Goal: Task Accomplishment & Management: Use online tool/utility

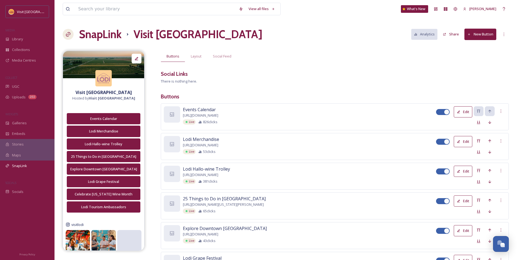
click at [484, 35] on button "New Button" at bounding box center [481, 34] width 32 height 11
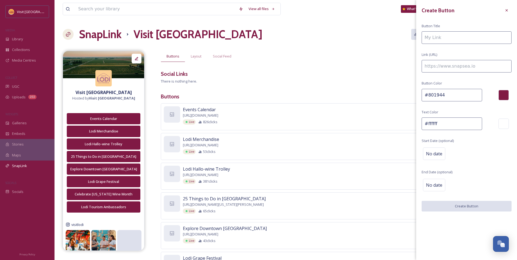
click at [453, 64] on input at bounding box center [467, 66] width 90 height 13
paste input "[URL][DOMAIN_NAME]"
type input "[URL][DOMAIN_NAME]"
click at [436, 35] on input at bounding box center [467, 37] width 90 height 13
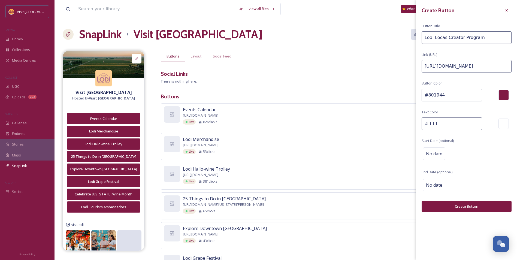
type input "Lodi Locas Creator Program"
click at [470, 201] on button "Create Button" at bounding box center [467, 206] width 90 height 11
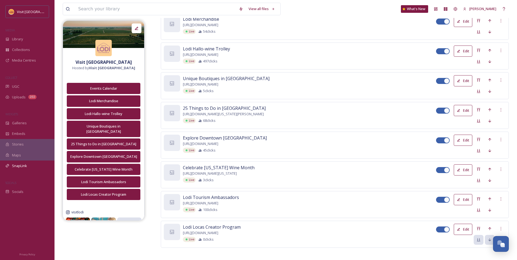
scroll to position [124, 0]
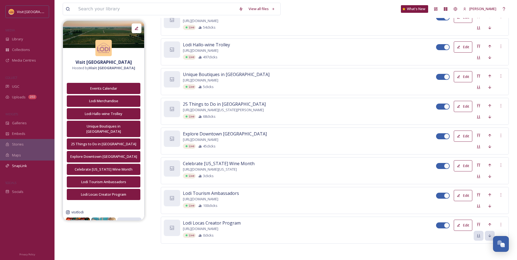
click at [462, 227] on button "Edit" at bounding box center [463, 225] width 19 height 11
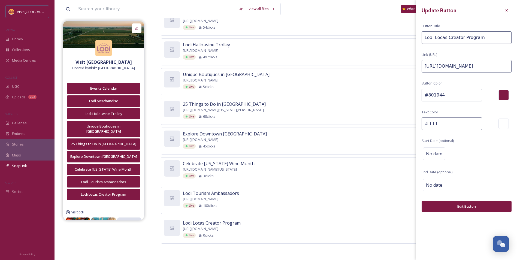
click at [444, 39] on input "Lodi Locas Creator Program" at bounding box center [467, 37] width 90 height 13
click at [443, 37] on input "Lodi Locas Creator Program" at bounding box center [467, 37] width 90 height 13
type input "Lodi Locals Creator Program"
click at [506, 13] on div at bounding box center [507, 10] width 10 height 10
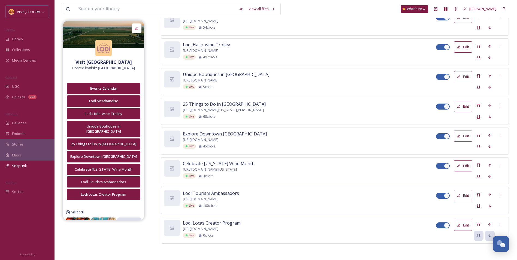
click at [458, 223] on button "Edit" at bounding box center [463, 225] width 19 height 11
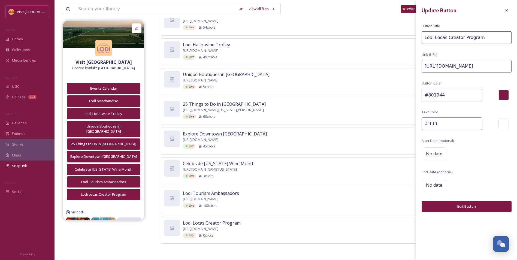
click at [443, 38] on input "Lodi Locas Creator Program" at bounding box center [467, 37] width 90 height 13
type input "Lodi Locals Creator Program"
click at [461, 195] on div "Update Button Button Title Lodi Locals Creator Program Link (URL) [URL][DOMAIN_…" at bounding box center [466, 109] width 101 height 218
click at [462, 206] on button "Edit Button" at bounding box center [467, 206] width 90 height 11
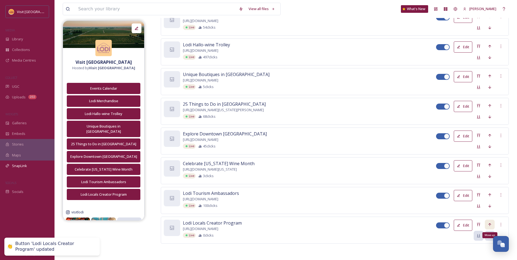
click at [490, 226] on icon at bounding box center [490, 225] width 4 height 4
click at [490, 196] on icon at bounding box center [490, 195] width 4 height 4
click at [487, 166] on div "Move up" at bounding box center [490, 165] width 10 height 10
click at [489, 134] on icon at bounding box center [490, 135] width 4 height 4
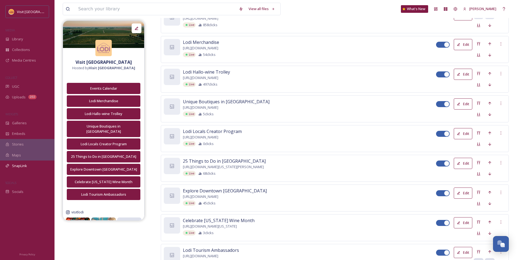
scroll to position [70, 0]
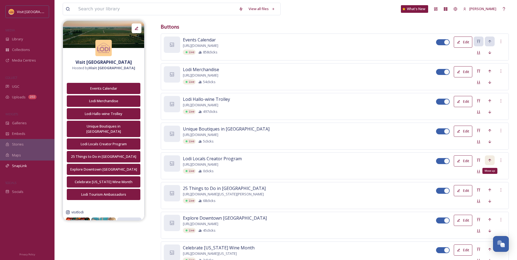
click at [488, 161] on icon at bounding box center [490, 160] width 4 height 4
